Goal: Task Accomplishment & Management: Complete application form

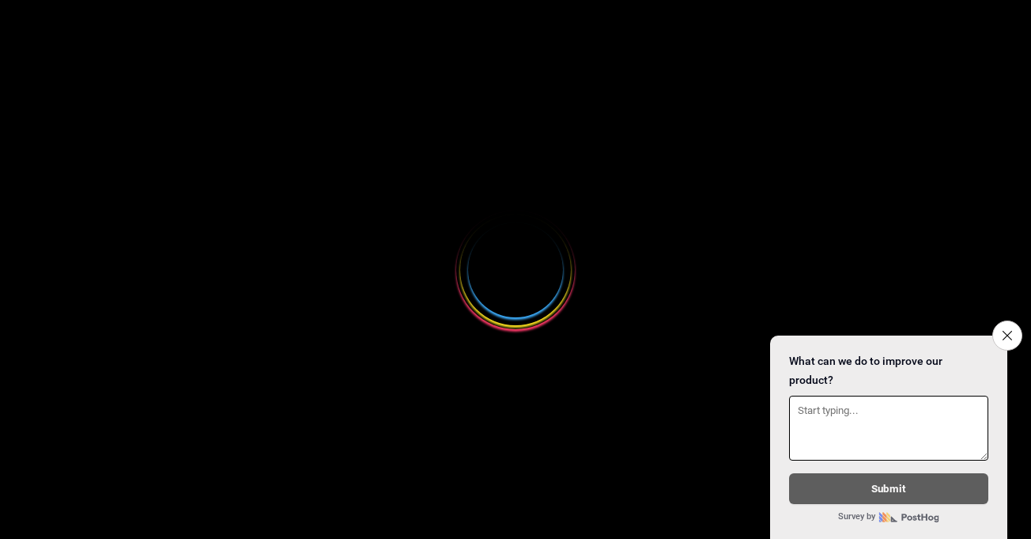
select select
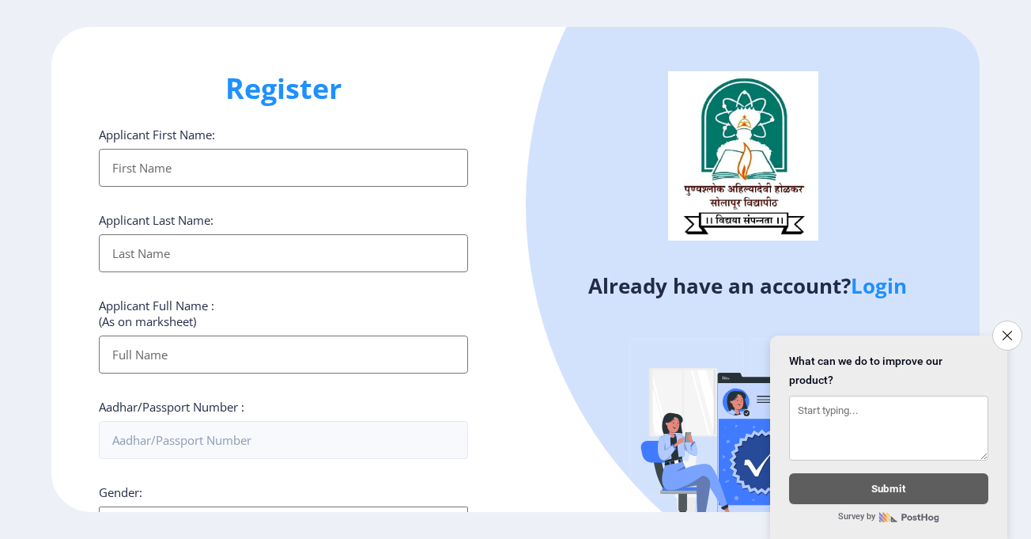
click at [297, 168] on input "Applicant First Name:" at bounding box center [283, 168] width 369 height 38
type input "[PERSON_NAME]"
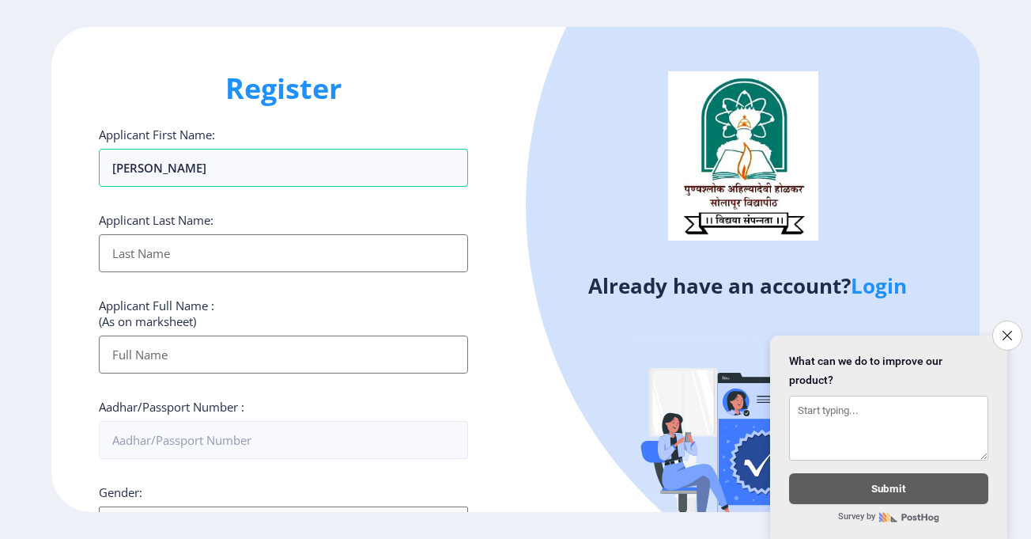
click at [265, 263] on input "Applicant First Name:" at bounding box center [283, 253] width 369 height 38
type input "[PERSON_NAME]"
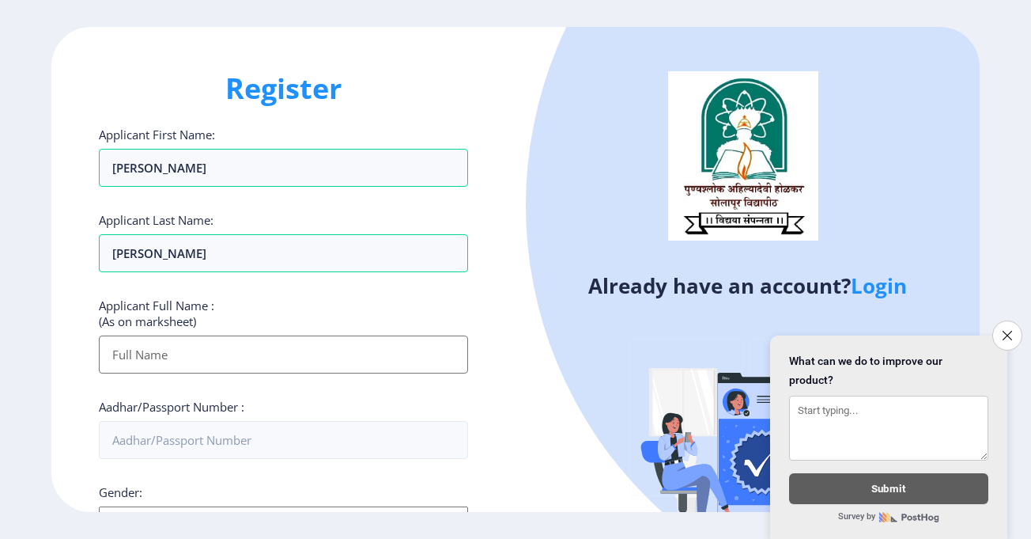
click at [287, 360] on input "Applicant First Name:" at bounding box center [283, 354] width 369 height 38
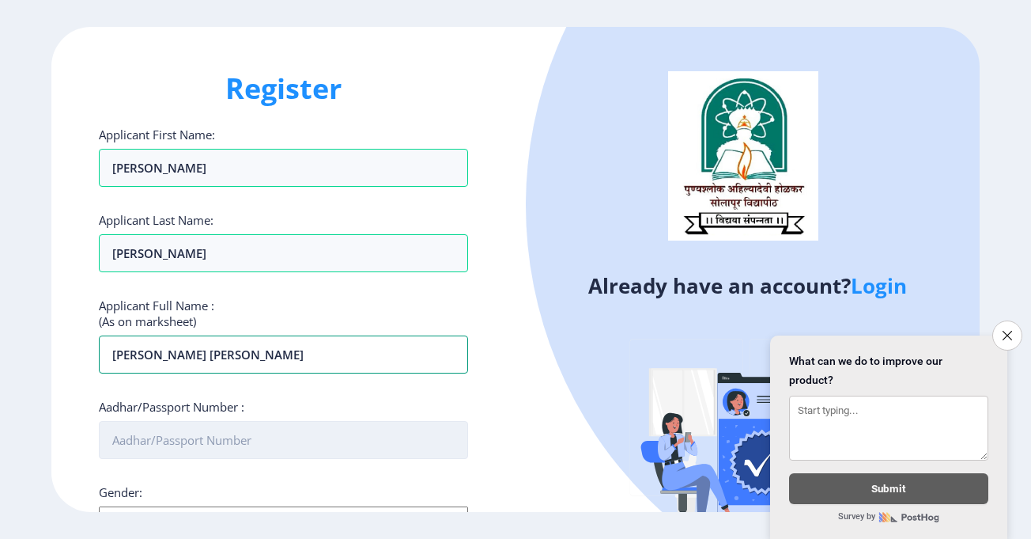
type input "[PERSON_NAME] [PERSON_NAME]"
click at [296, 444] on input "Aadhar/Passport Number :" at bounding box center [283, 440] width 369 height 38
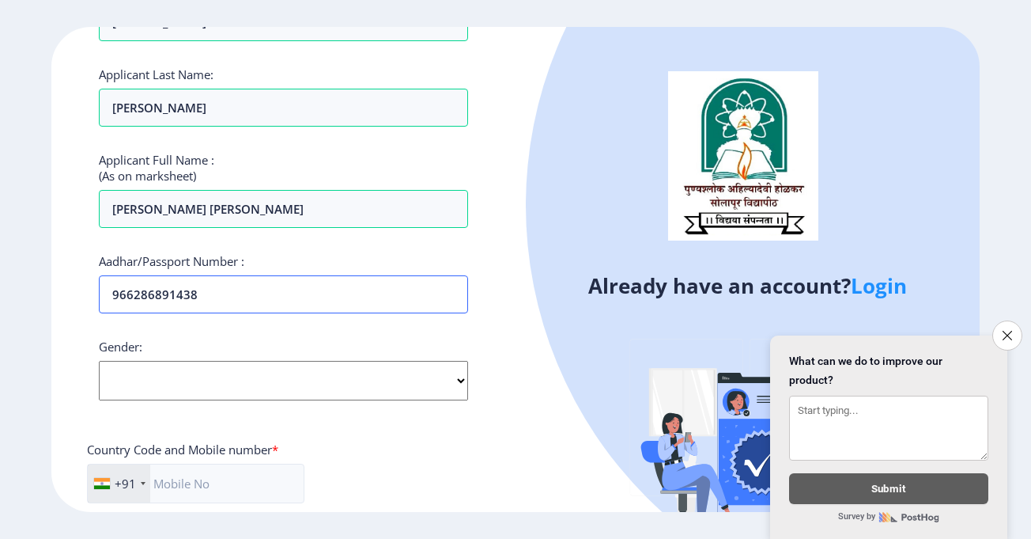
scroll to position [158, 0]
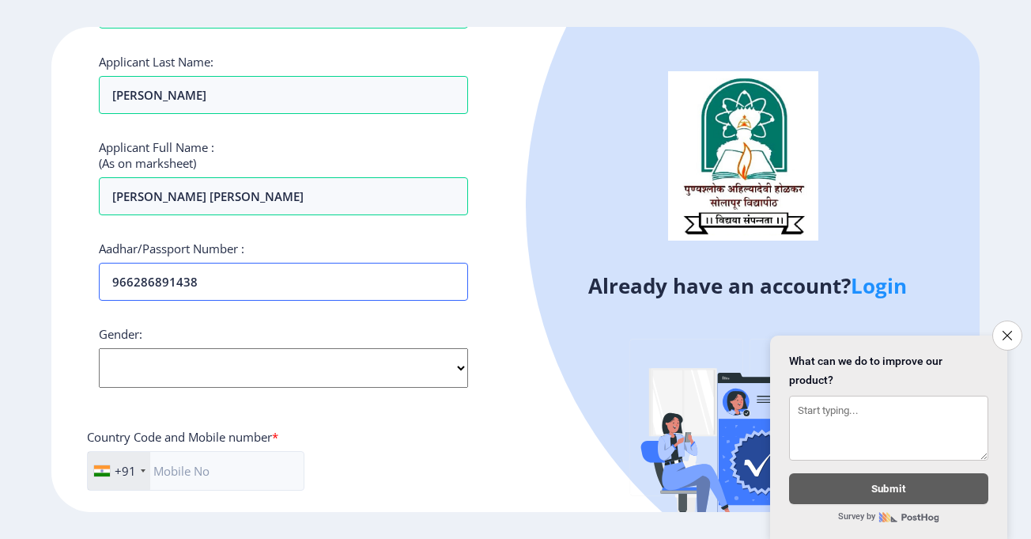
type input "966286891438"
click at [293, 364] on select "Select Gender [DEMOGRAPHIC_DATA] [DEMOGRAPHIC_DATA] Other" at bounding box center [283, 368] width 369 height 40
select select "[DEMOGRAPHIC_DATA]"
click at [99, 348] on select "Select Gender [DEMOGRAPHIC_DATA] [DEMOGRAPHIC_DATA] Other" at bounding box center [283, 368] width 369 height 40
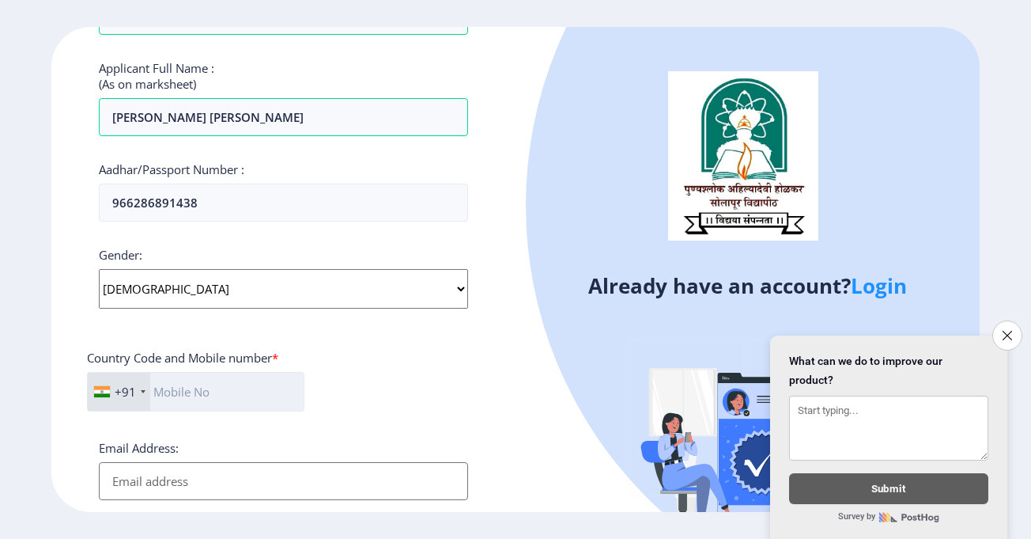
click at [226, 393] on input "text" at bounding box center [195, 392] width 217 height 40
type input "9049739891"
click at [218, 475] on input "Email Address:" at bounding box center [283, 481] width 369 height 38
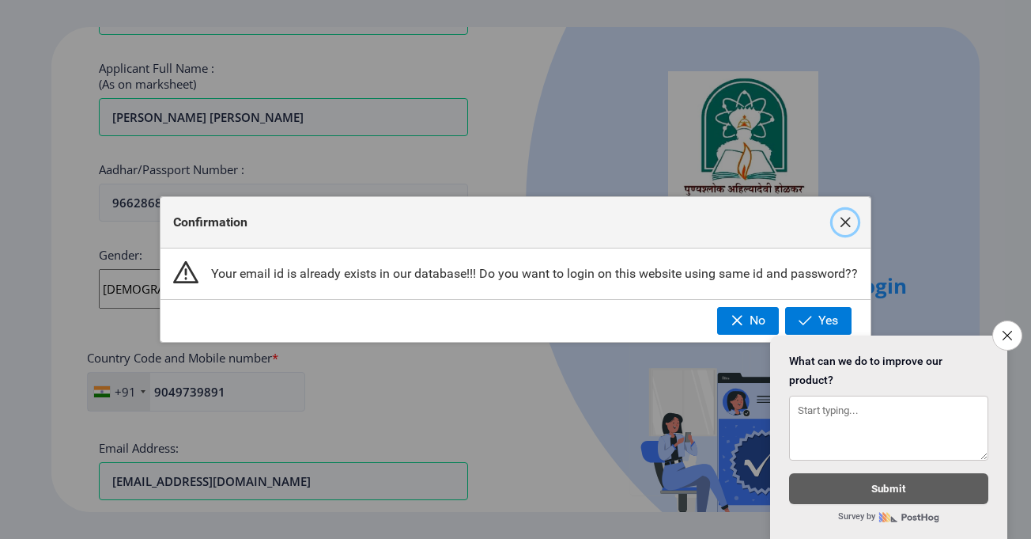
click at [845, 210] on button "button" at bounding box center [845, 222] width 25 height 25
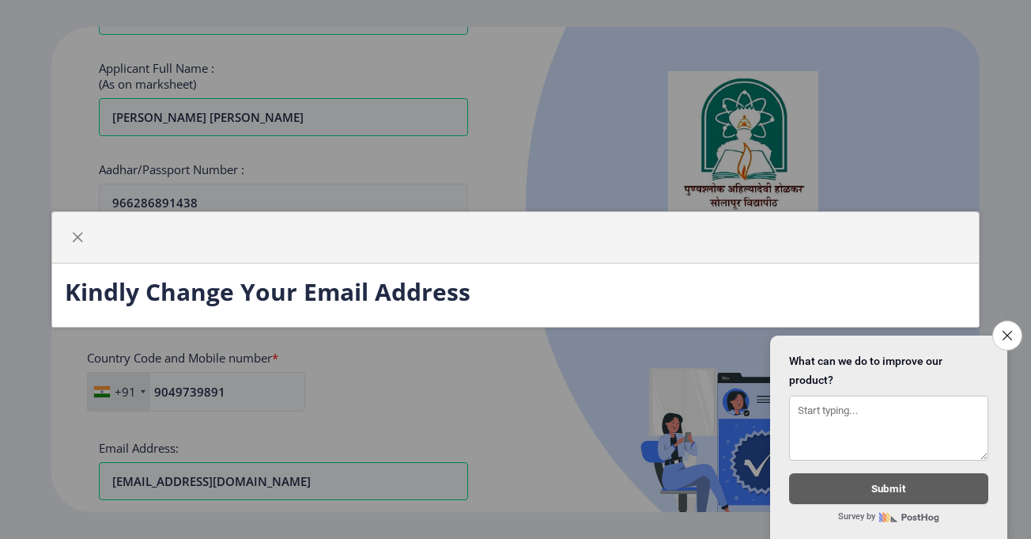
click at [661, 362] on div "Kindly Change Your Email Address" at bounding box center [515, 269] width 1031 height 539
click at [1018, 331] on button "Close survey" at bounding box center [1007, 335] width 33 height 33
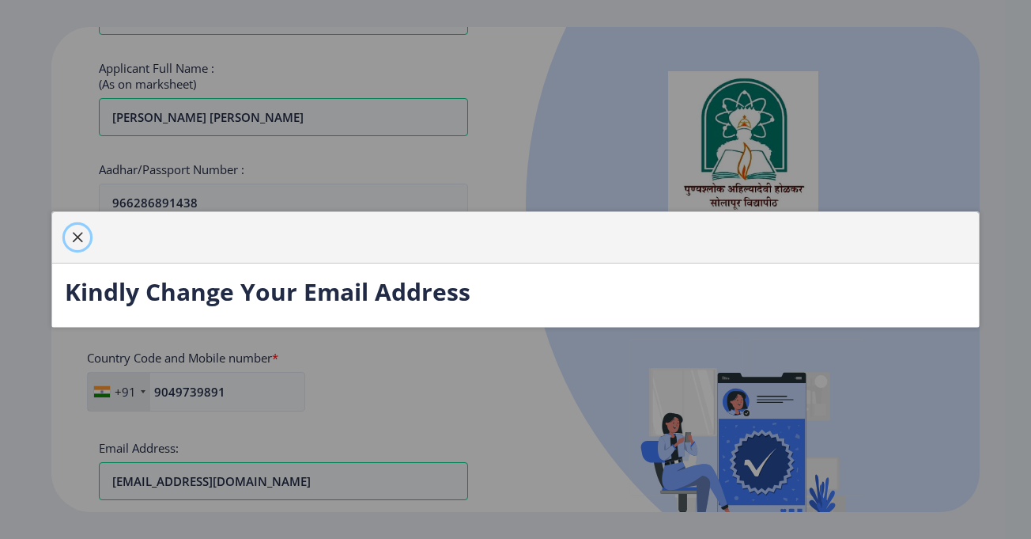
drag, startPoint x: 84, startPoint y: 233, endPoint x: 89, endPoint y: 243, distance: 10.6
click at [84, 234] on span "button" at bounding box center [77, 237] width 13 height 13
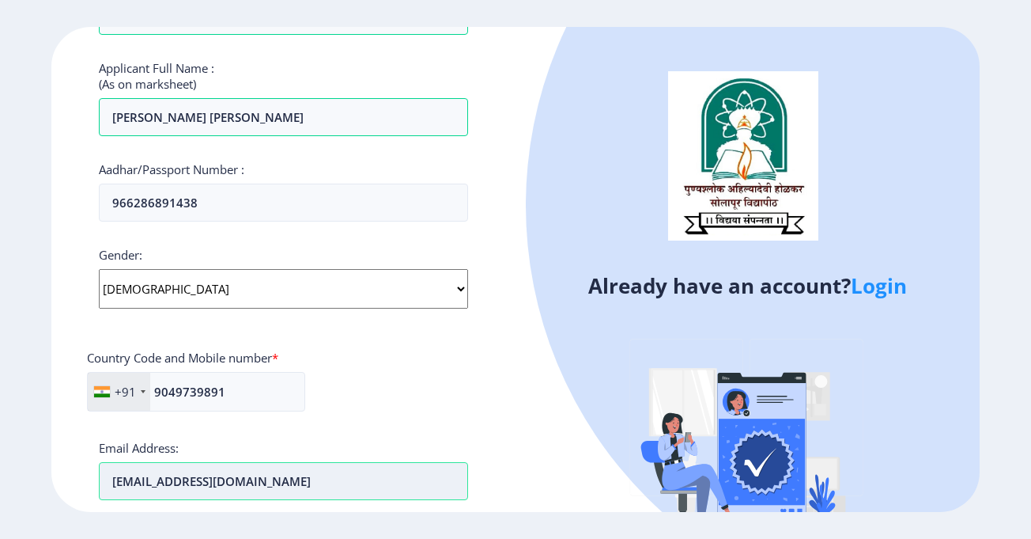
drag, startPoint x: 205, startPoint y: 493, endPoint x: 101, endPoint y: 494, distance: 103.6
click at [101, 494] on input "[EMAIL_ADDRESS][DOMAIN_NAME]" at bounding box center [283, 481] width 369 height 38
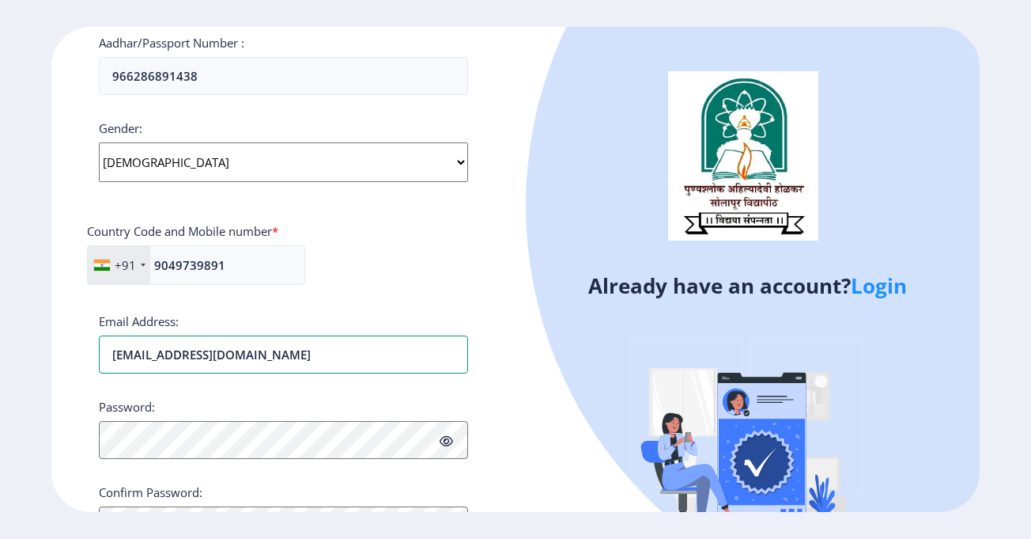
scroll to position [395, 0]
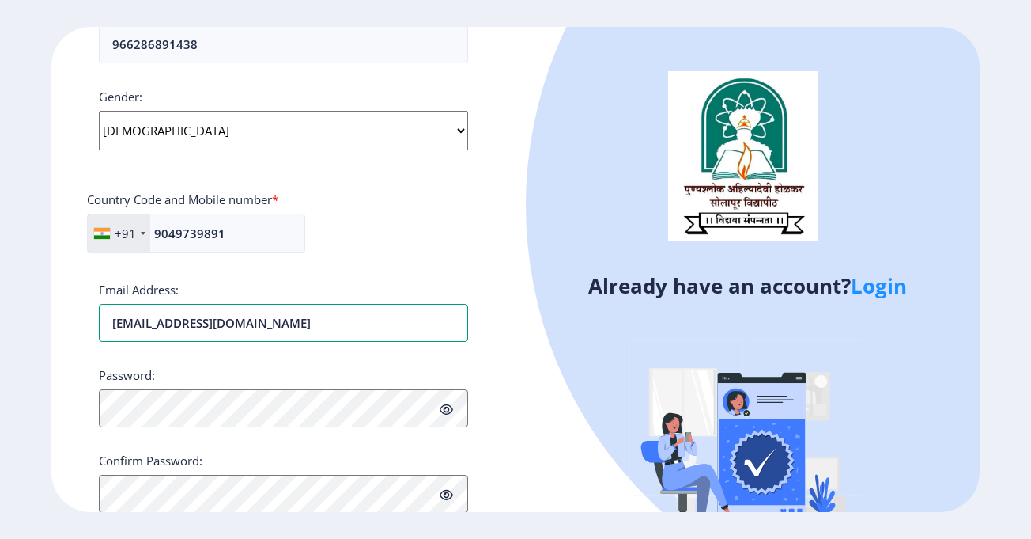
type input "[EMAIL_ADDRESS][DOMAIN_NAME]"
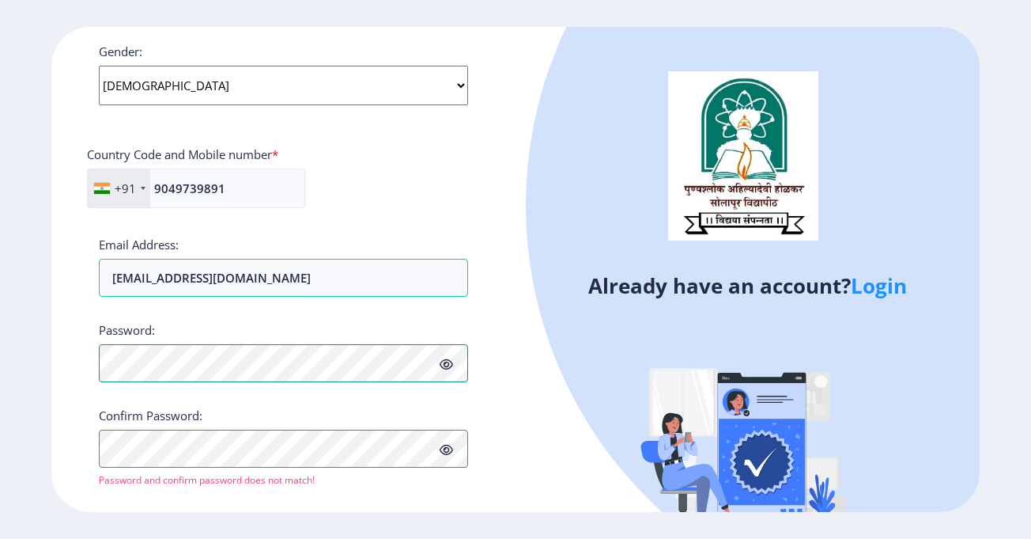
scroll to position [464, 0]
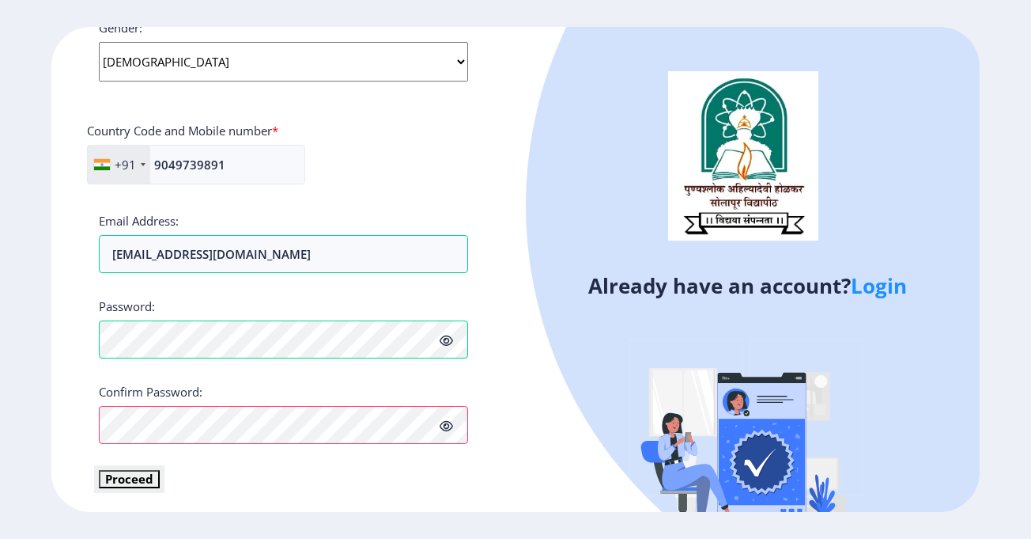
click at [138, 482] on button "Proceed" at bounding box center [129, 479] width 61 height 18
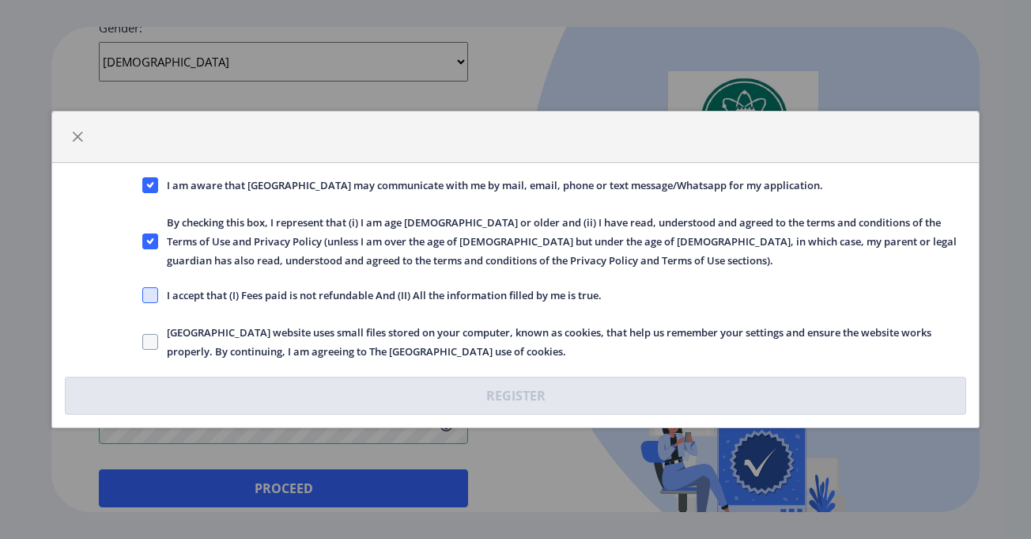
click at [148, 293] on span at bounding box center [150, 295] width 16 height 16
click at [143, 295] on input "I accept that (I) Fees paid is not refundable And (II) All the information fill…" at bounding box center [142, 295] width 1 height 1
checkbox input "true"
click at [149, 343] on span at bounding box center [150, 342] width 16 height 16
click at [143, 342] on input "[GEOGRAPHIC_DATA] website uses small files stored on your computer, known as co…" at bounding box center [142, 342] width 1 height 1
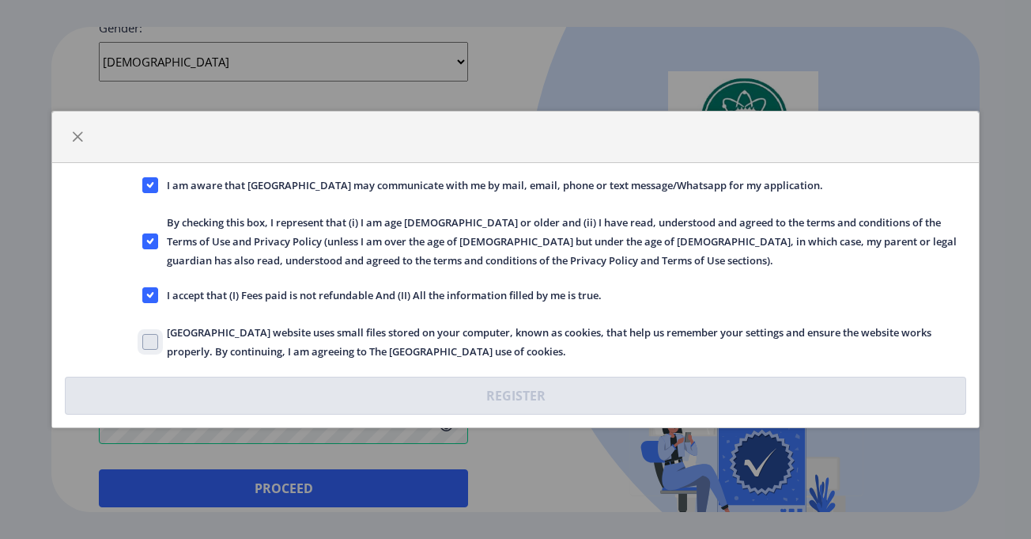
checkbox input "true"
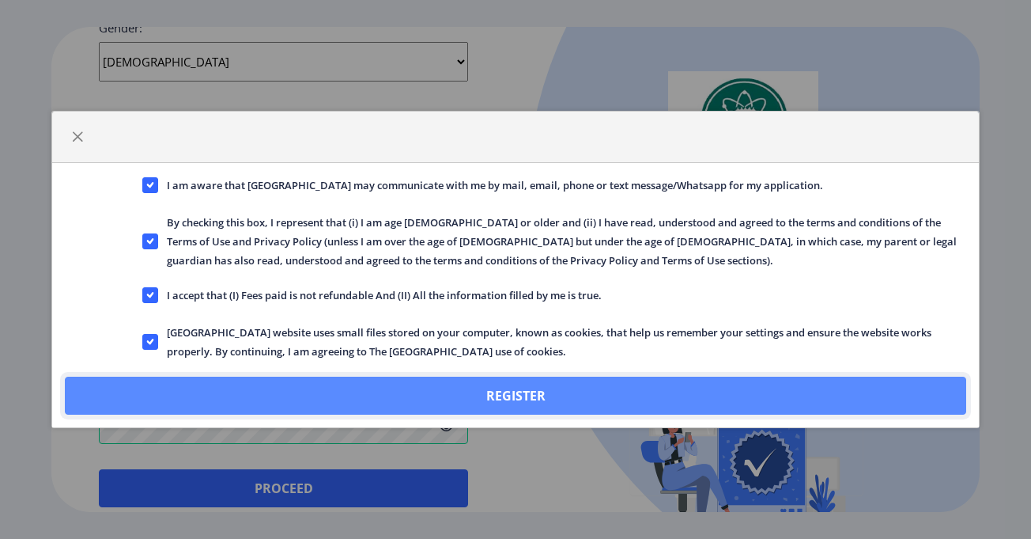
click at [178, 395] on button "Register" at bounding box center [516, 395] width 902 height 38
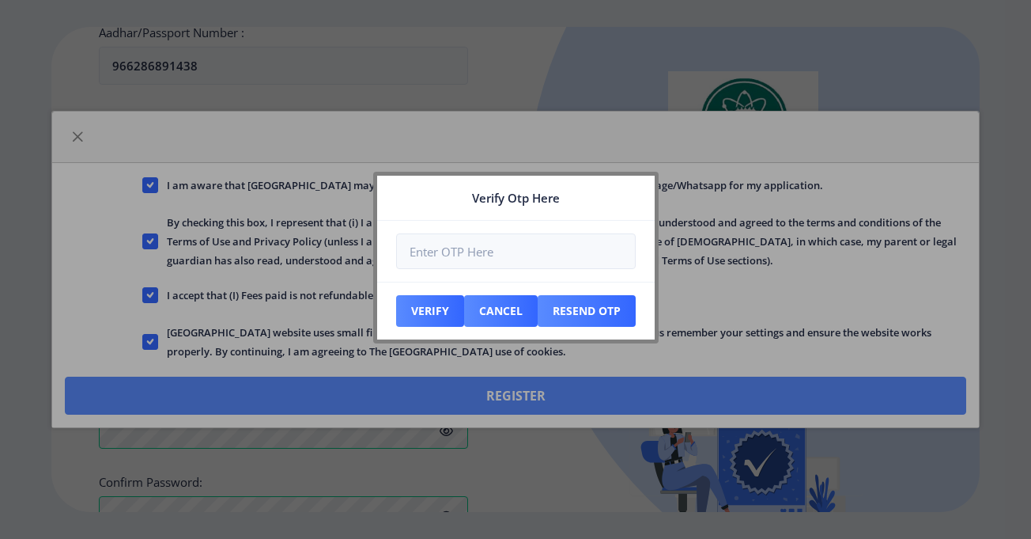
scroll to position [554, 0]
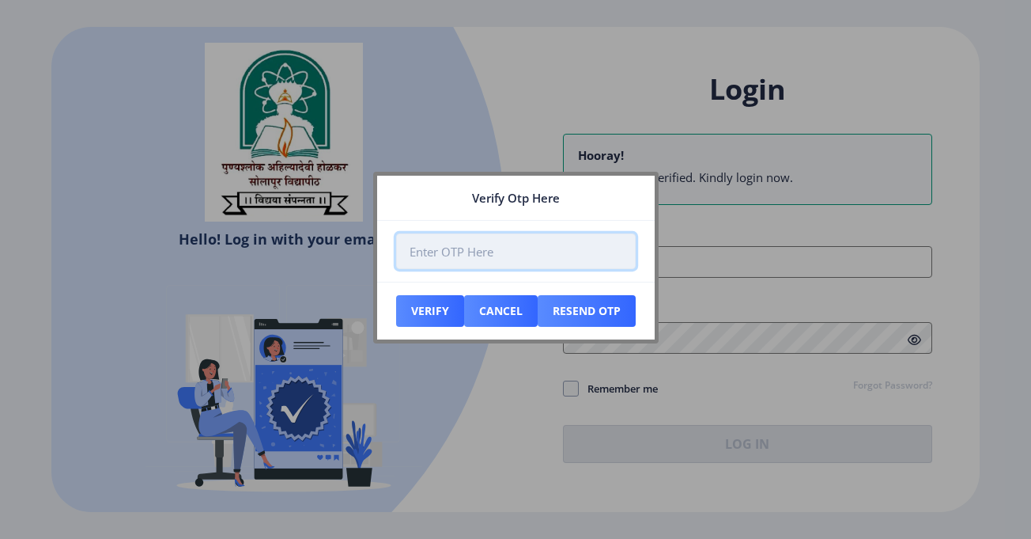
click at [577, 245] on input "number" at bounding box center [516, 251] width 240 height 36
click at [539, 251] on input "number" at bounding box center [516, 251] width 240 height 36
click at [617, 256] on input "-1" at bounding box center [516, 251] width 240 height 36
click at [615, 245] on input "1" at bounding box center [516, 251] width 240 height 36
click at [615, 245] on input "2" at bounding box center [516, 251] width 240 height 36
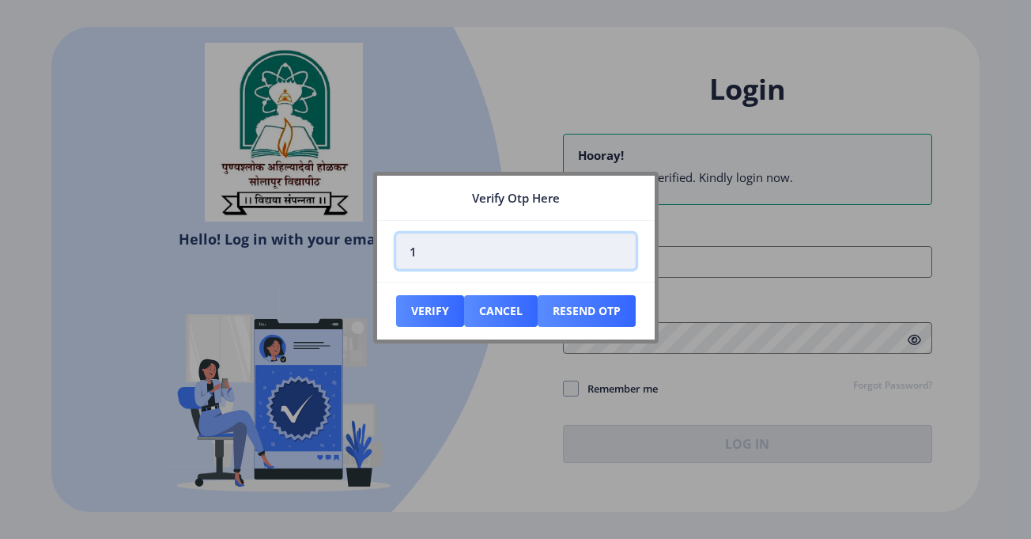
click at [613, 255] on input "1" at bounding box center [516, 251] width 240 height 36
type input "0"
click at [613, 255] on input "0" at bounding box center [516, 251] width 240 height 36
type input "107336"
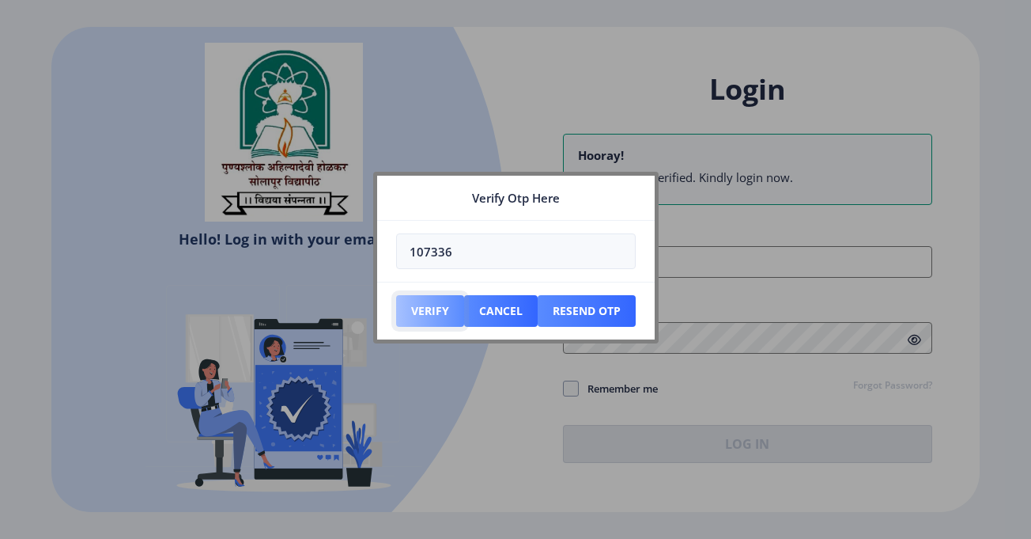
click at [437, 308] on button "Verify" at bounding box center [430, 311] width 68 height 32
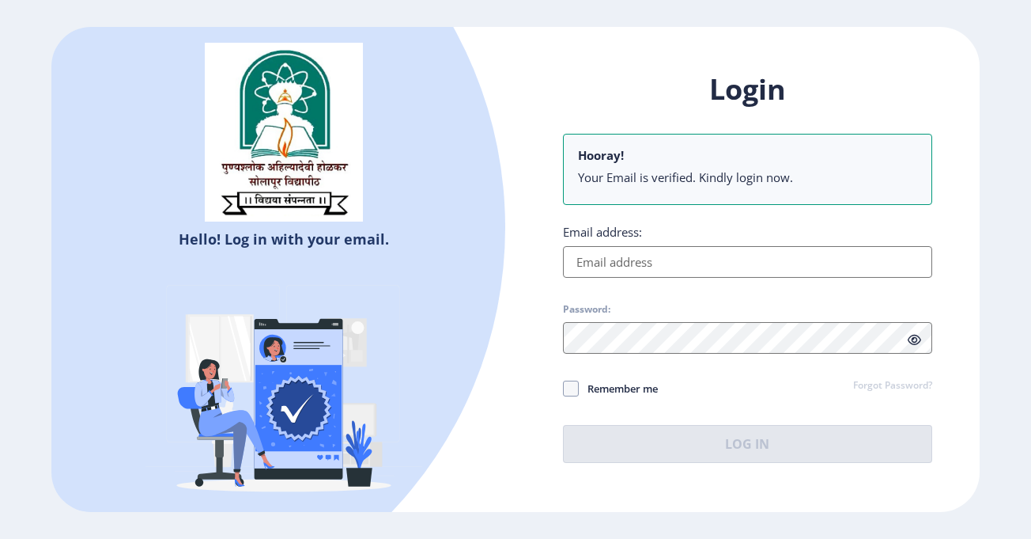
click at [759, 260] on input "Email address:" at bounding box center [747, 262] width 369 height 32
type input "[EMAIL_ADDRESS][DOMAIN_NAME]"
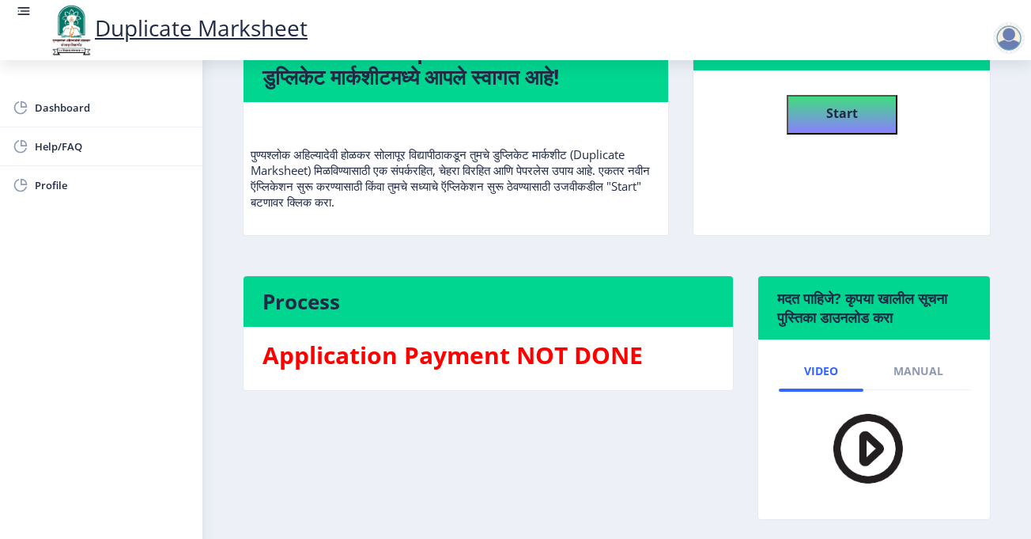
scroll to position [208, 0]
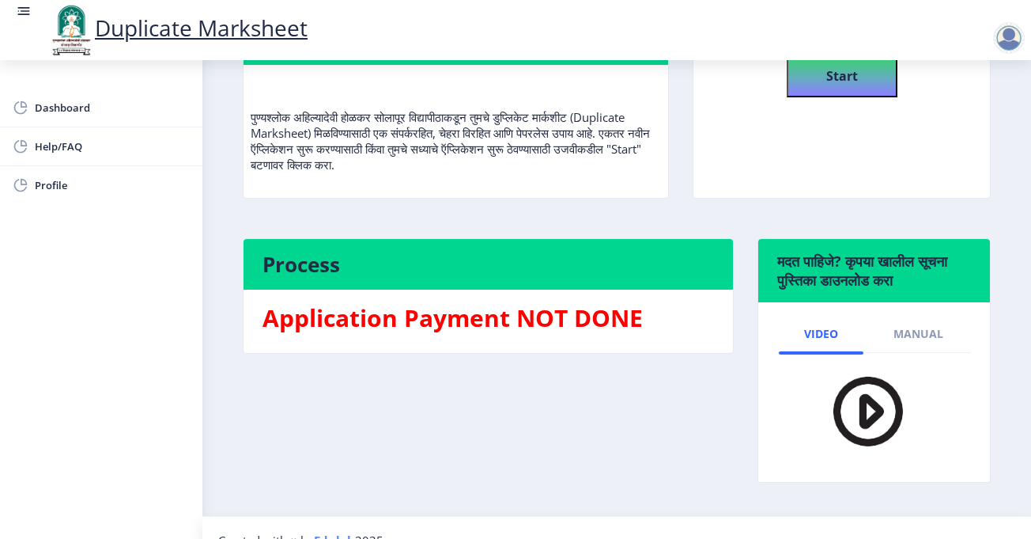
click at [875, 379] on img at bounding box center [858, 410] width 111 height 91
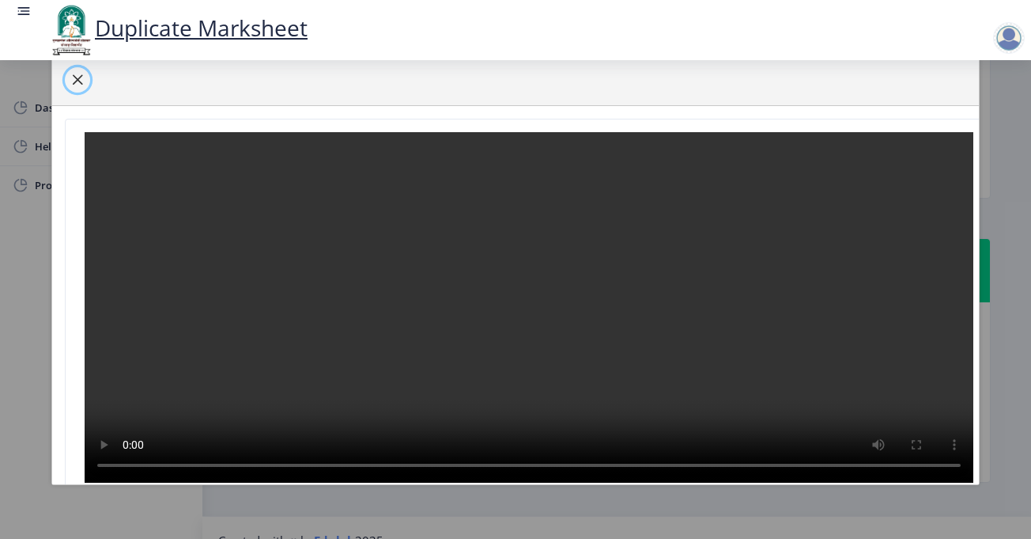
click at [76, 78] on span "button" at bounding box center [77, 80] width 13 height 13
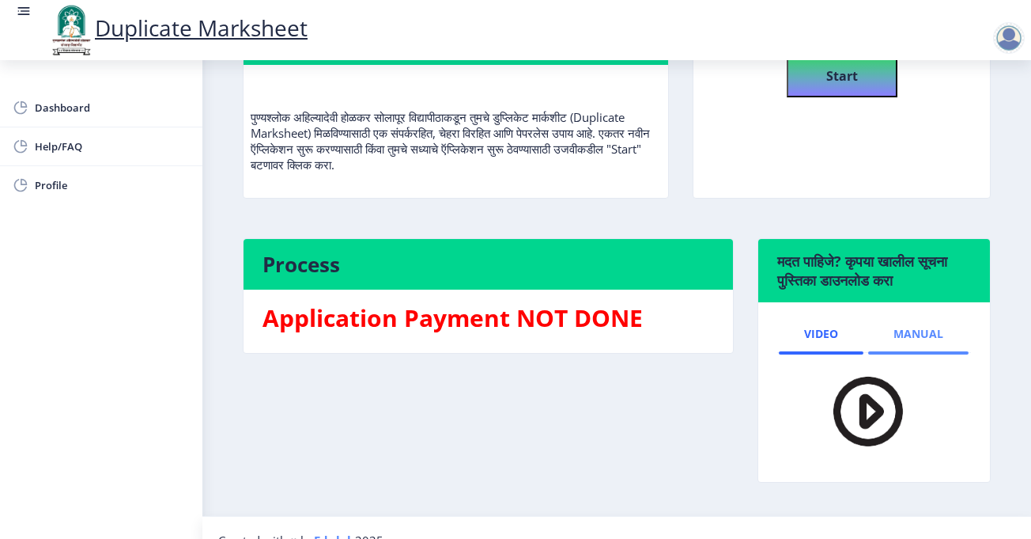
click at [925, 327] on span "Manual" at bounding box center [919, 333] width 50 height 13
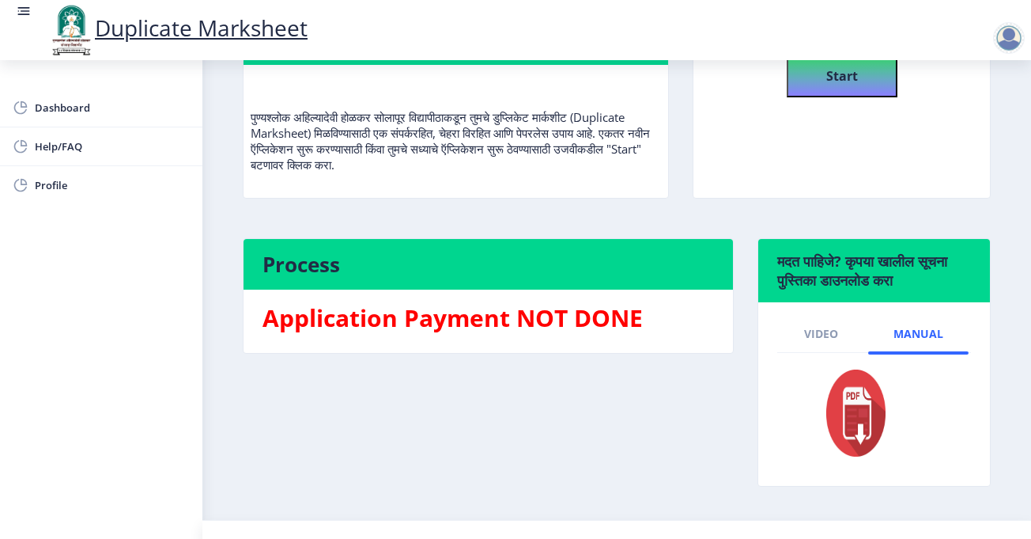
click at [846, 388] on img at bounding box center [846, 412] width 87 height 95
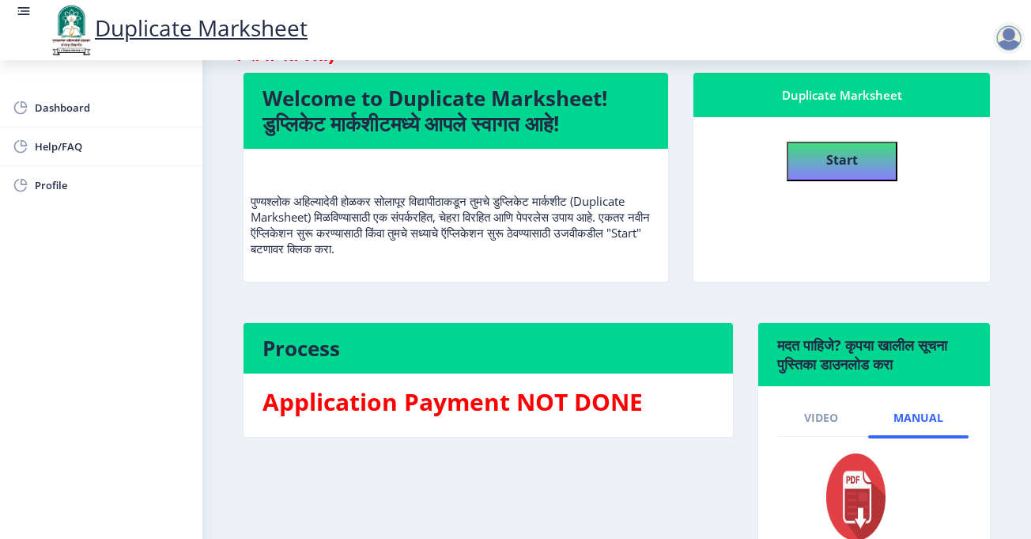
scroll to position [0, 0]
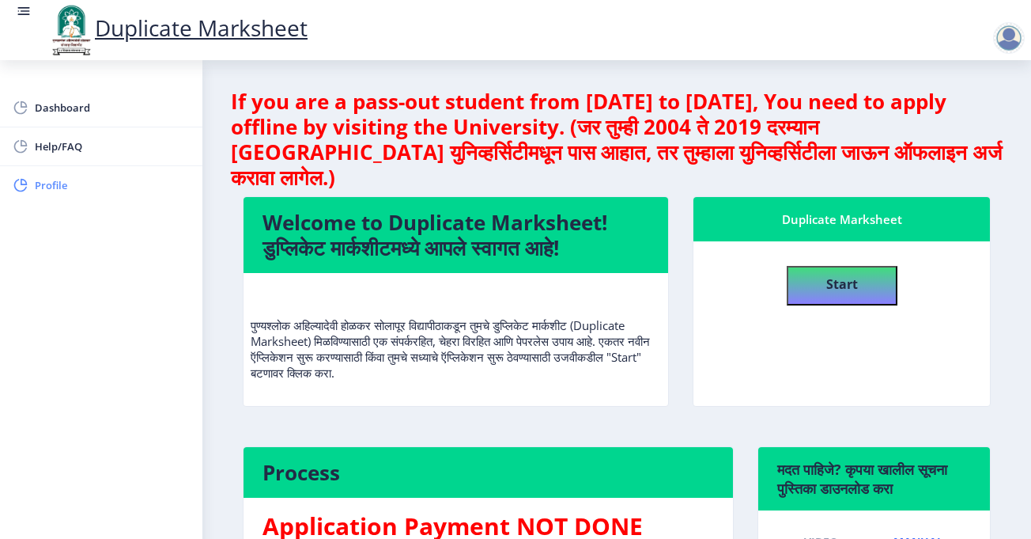
click at [126, 177] on span "Profile" at bounding box center [112, 185] width 155 height 19
select select
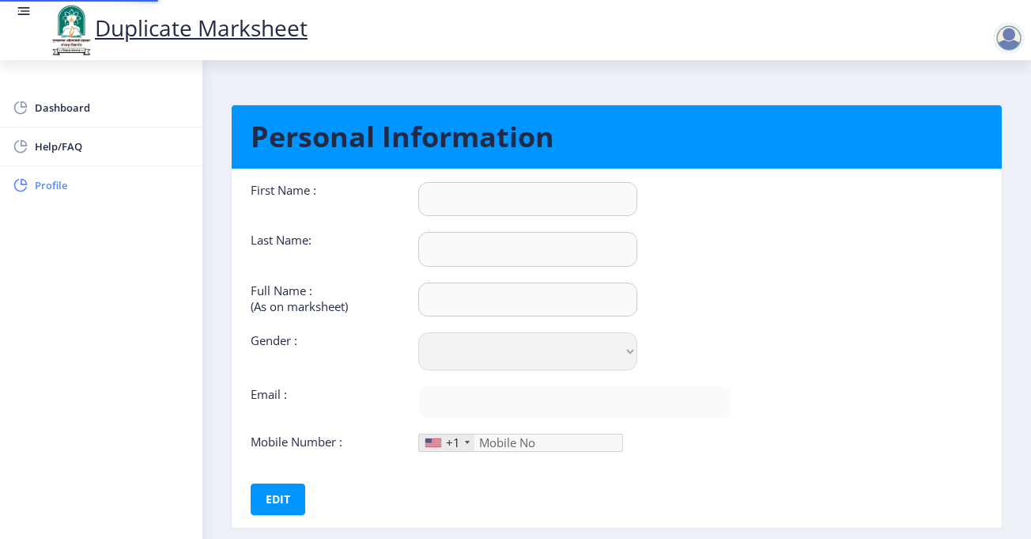
type input "[PERSON_NAME]"
type input "[PERSON_NAME] [PERSON_NAME]"
select select "[DEMOGRAPHIC_DATA]"
type input "[EMAIL_ADDRESS][DOMAIN_NAME]"
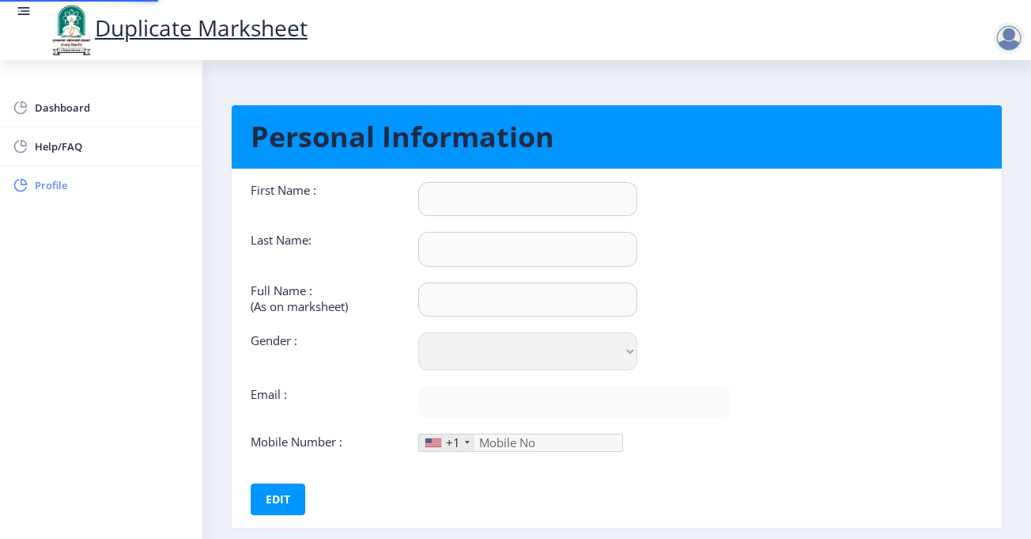
type input "9049739891"
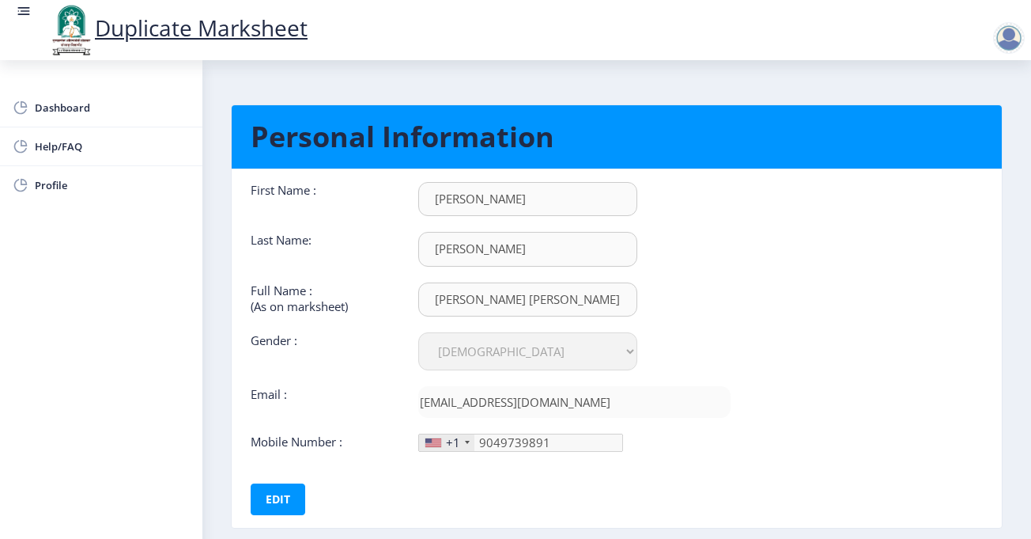
click at [1002, 35] on div at bounding box center [1009, 38] width 32 height 32
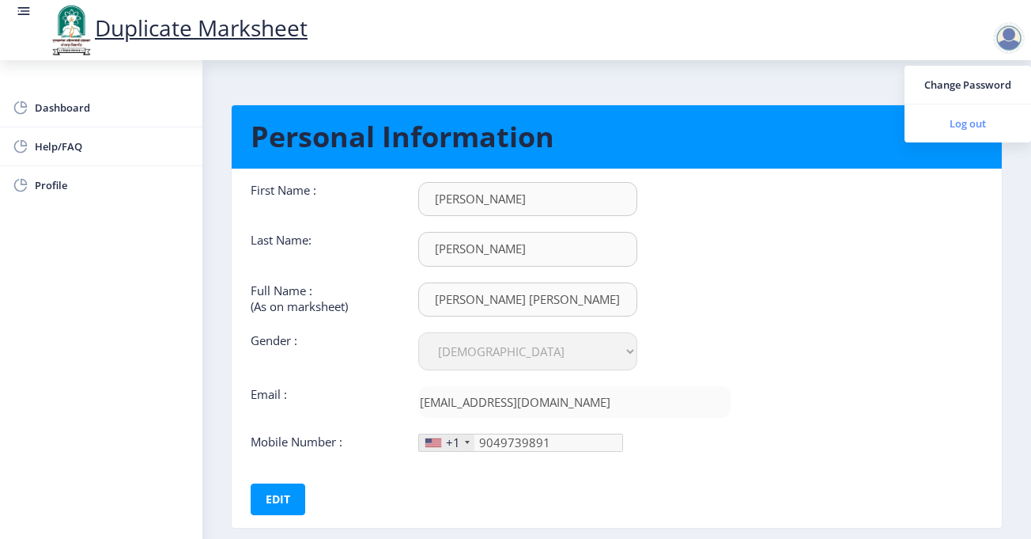
click at [983, 123] on span "Log out" at bounding box center [967, 123] width 101 height 19
